Goal: Find specific page/section: Find specific page/section

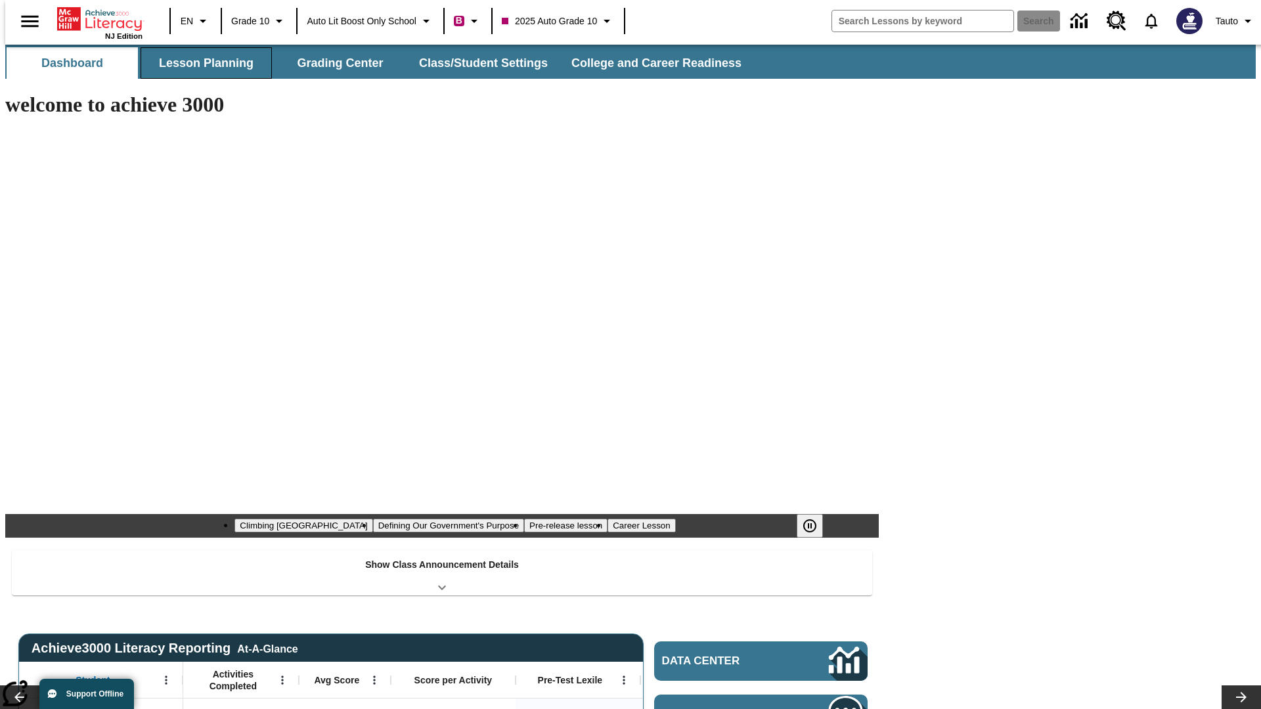
click at [201, 63] on button "Lesson Planning" at bounding box center [206, 63] width 131 height 32
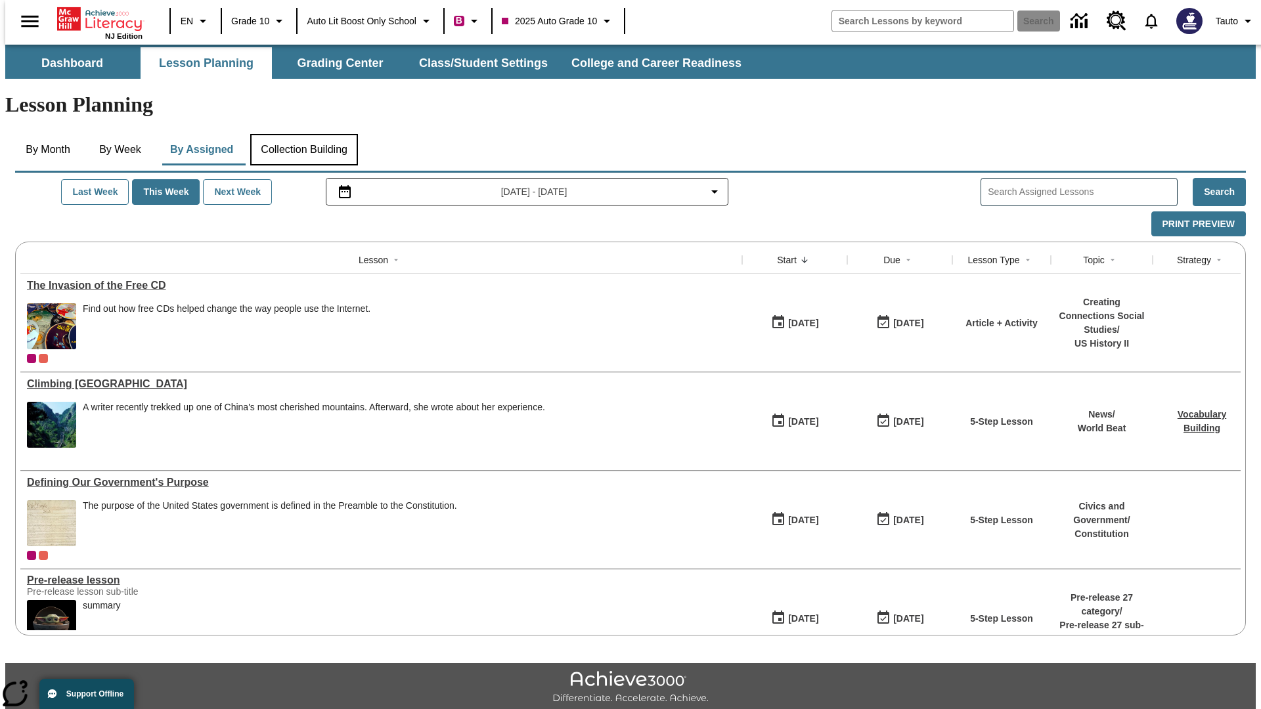
click at [303, 134] on button "Collection Building" at bounding box center [304, 150] width 108 height 32
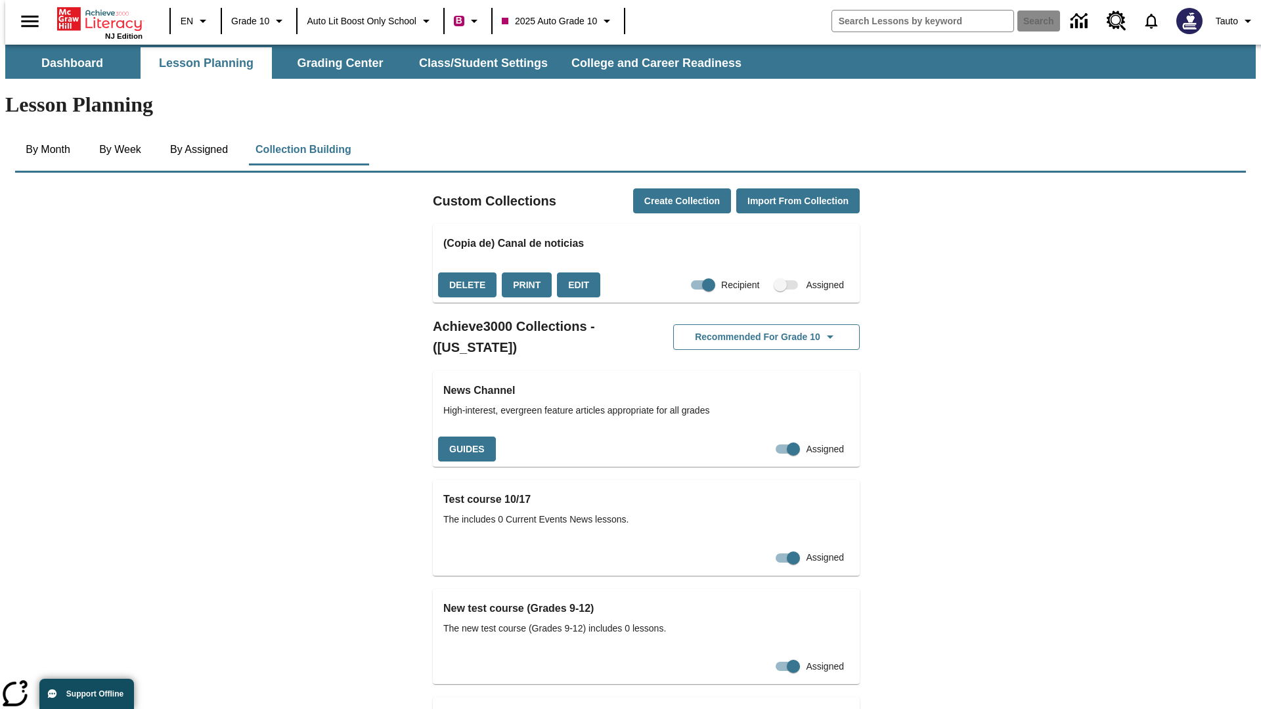
checkbox input "true"
